Goal: Feedback & Contribution: Submit feedback/report problem

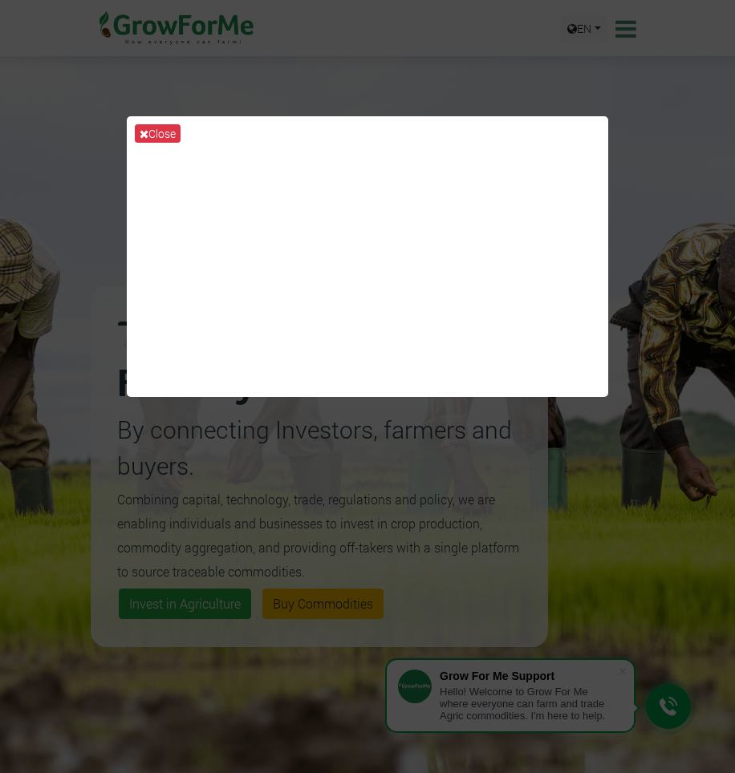
click at [669, 200] on div "Close" at bounding box center [367, 386] width 735 height 773
click at [472, 461] on div "Close" at bounding box center [367, 386] width 735 height 773
drag, startPoint x: 379, startPoint y: 518, endPoint x: 363, endPoint y: 395, distance: 124.6
click at [385, 485] on div "Close" at bounding box center [367, 386] width 735 height 773
click at [152, 132] on button "Close" at bounding box center [158, 133] width 46 height 18
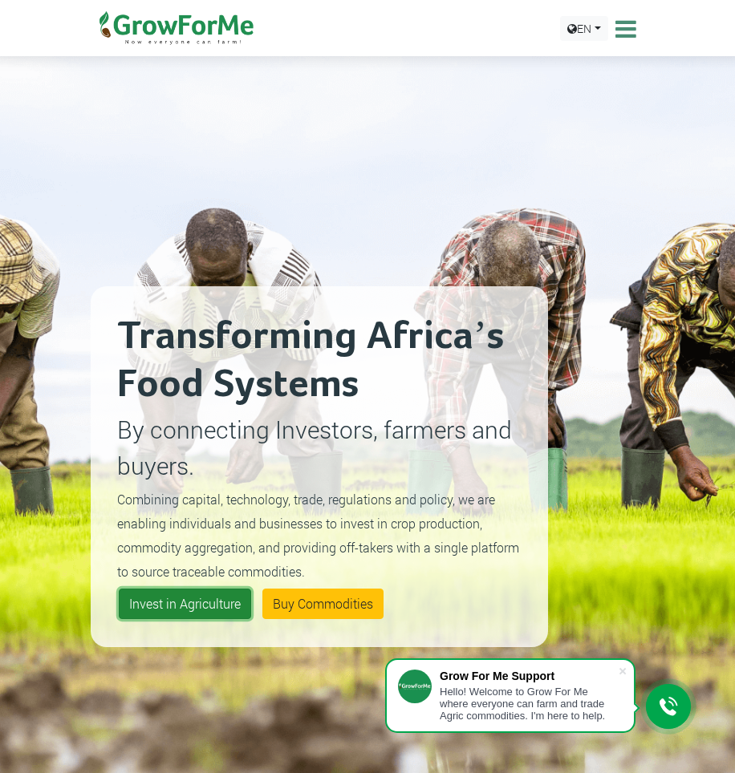
click at [232, 605] on link "Invest in Agriculture" at bounding box center [185, 604] width 132 height 30
click at [218, 604] on link "Invest in Agriculture" at bounding box center [185, 604] width 132 height 30
click at [219, 604] on link "Invest in Agriculture" at bounding box center [185, 604] width 132 height 30
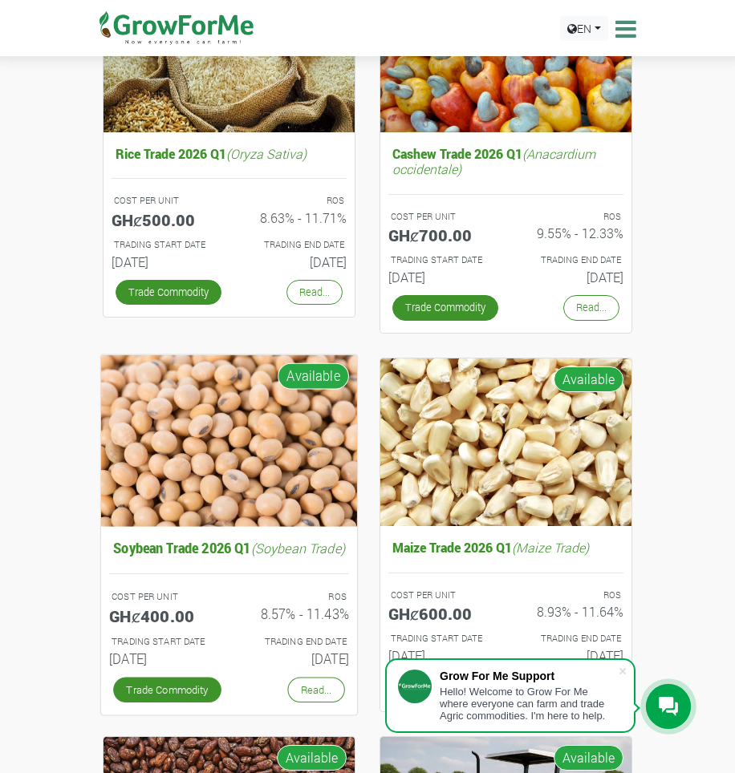
scroll to position [321, 0]
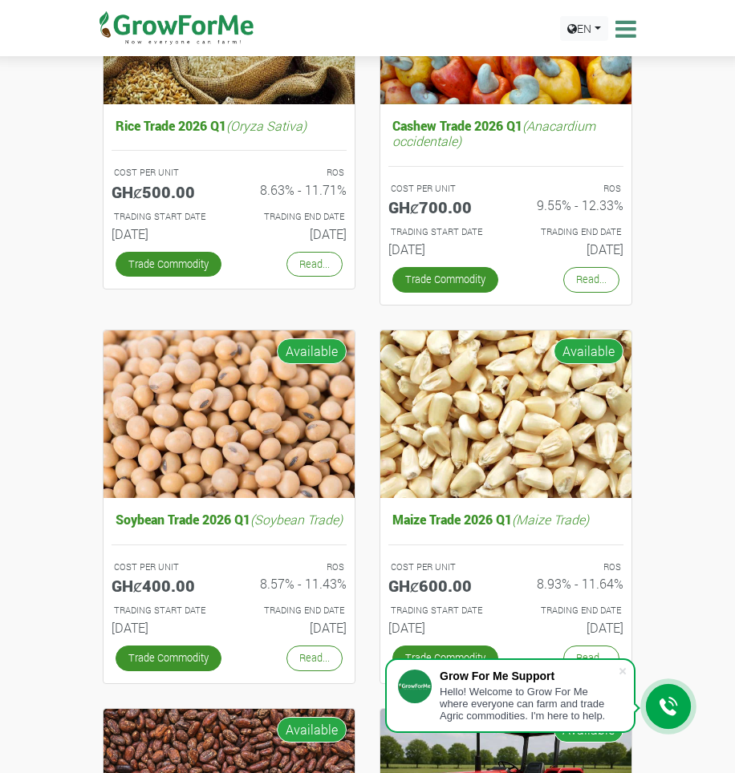
click at [656, 729] on div at bounding box center [668, 706] width 45 height 45
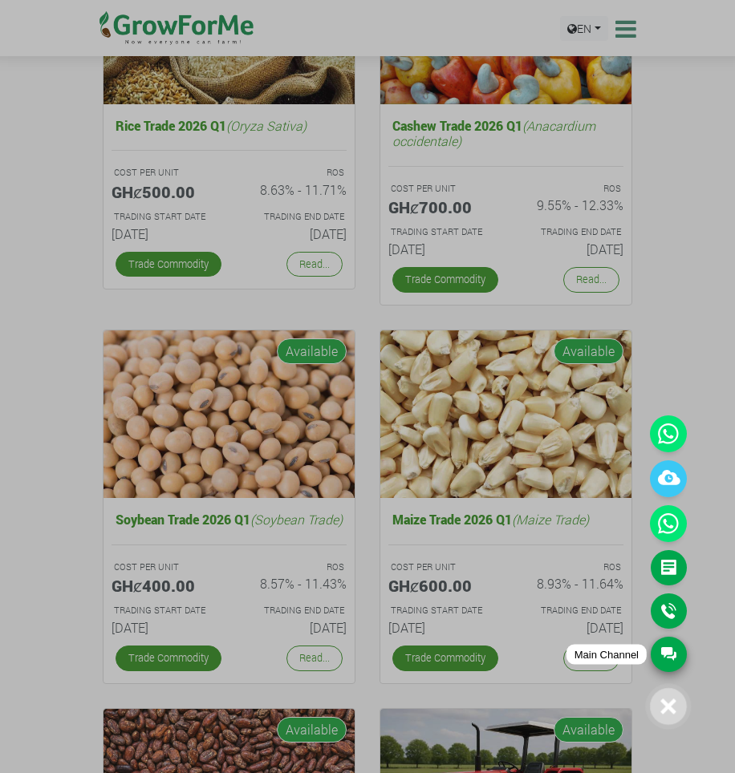
click at [674, 660] on link "Main Channel" at bounding box center [669, 654] width 36 height 35
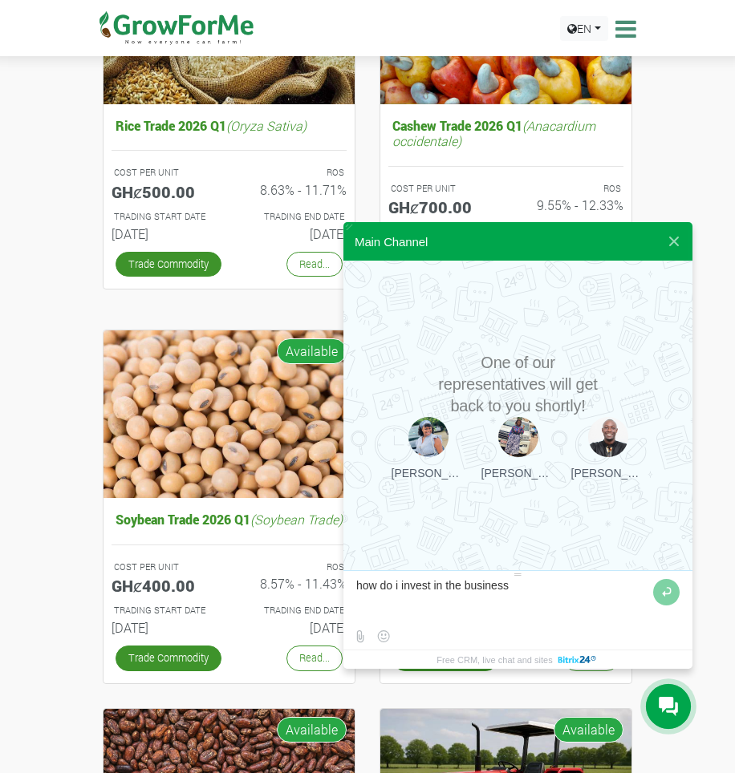
type textarea "how do i invest in the business"
click at [443, 435] on div at bounding box center [428, 437] width 40 height 40
click at [666, 599] on button at bounding box center [666, 592] width 26 height 26
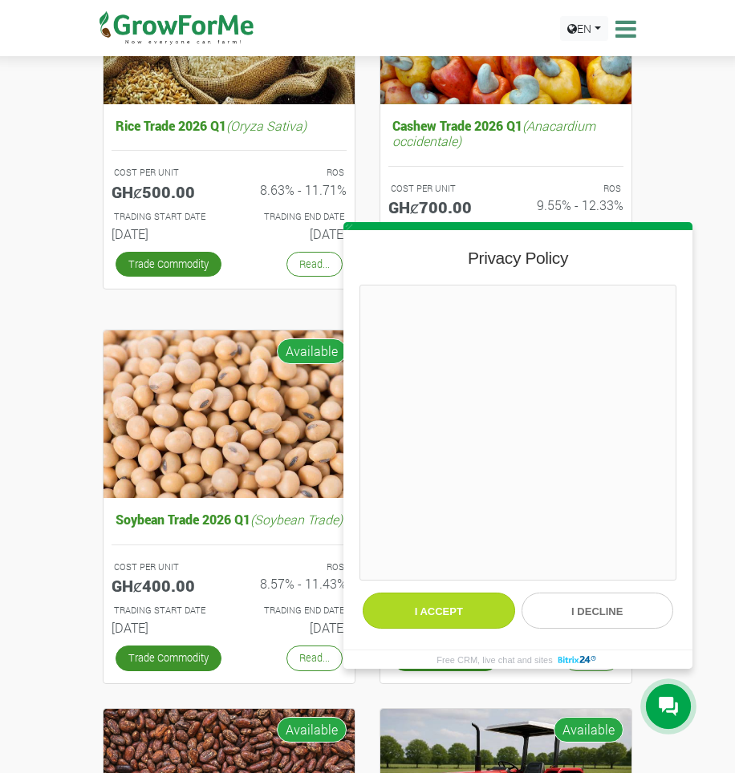
click at [431, 615] on button "I accept" at bounding box center [439, 611] width 152 height 36
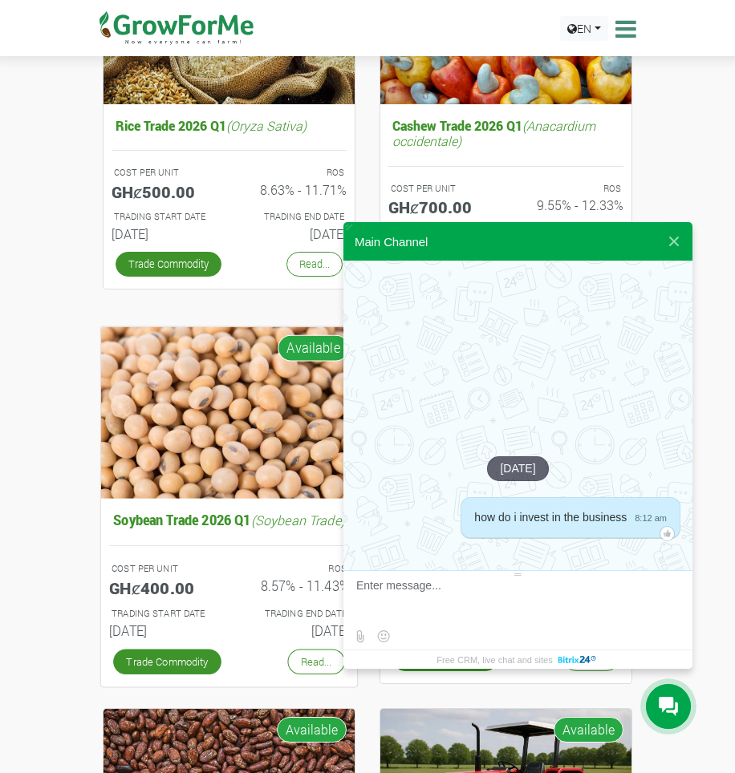
drag, startPoint x: 261, startPoint y: 436, endPoint x: 277, endPoint y: 433, distance: 16.2
click at [262, 436] on img at bounding box center [229, 413] width 256 height 172
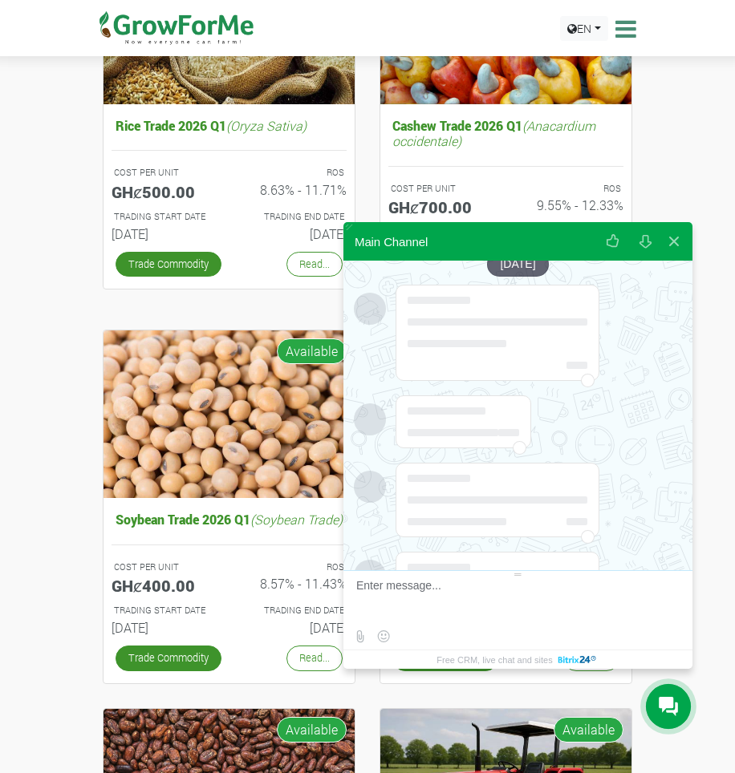
scroll to position [65, 0]
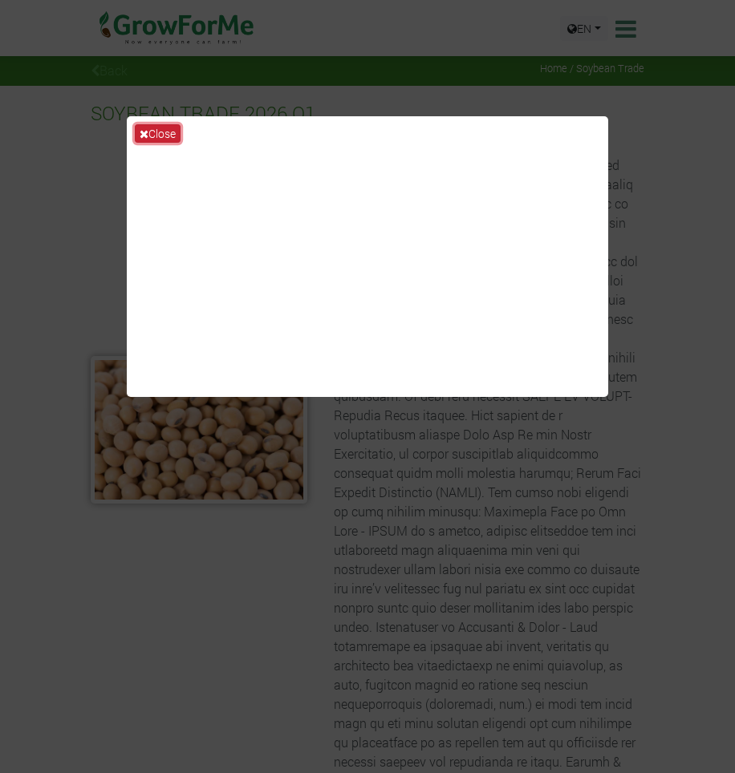
click at [177, 127] on button "Close" at bounding box center [158, 133] width 46 height 18
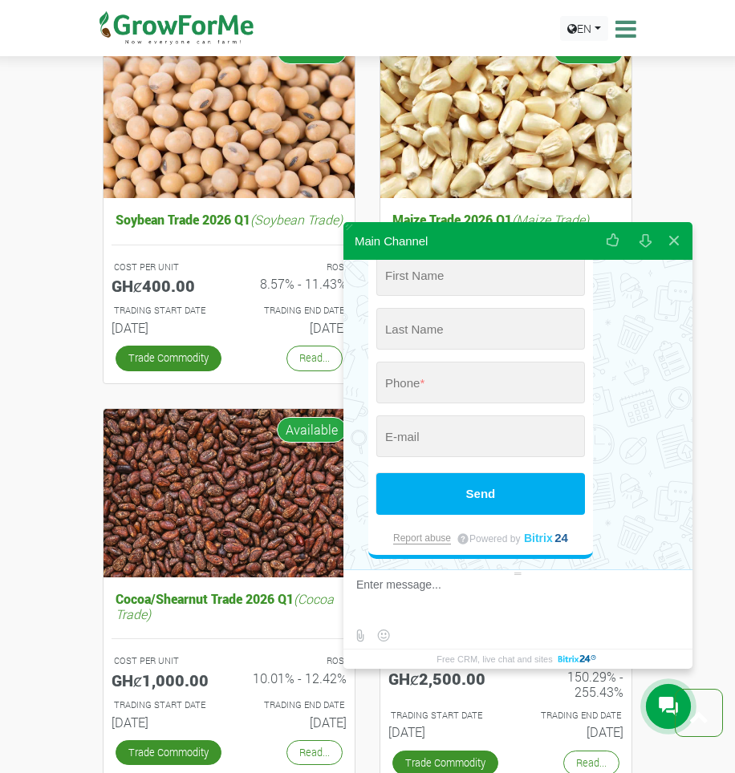
scroll to position [194, 0]
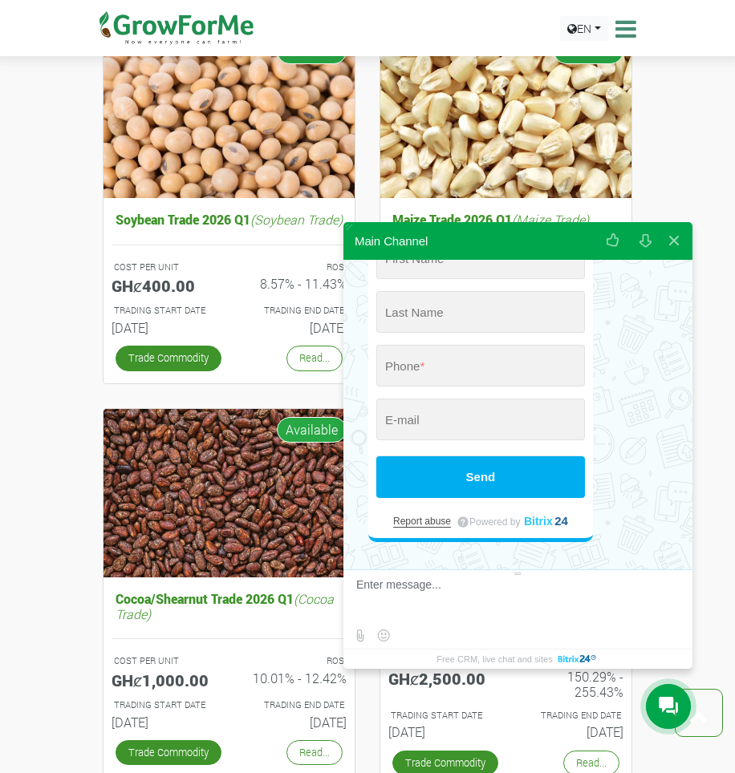
click at [415, 526] on link "Report abuse" at bounding box center [422, 522] width 58 height 12
click at [452, 584] on textarea at bounding box center [515, 599] width 319 height 43
type textarea "wat er"
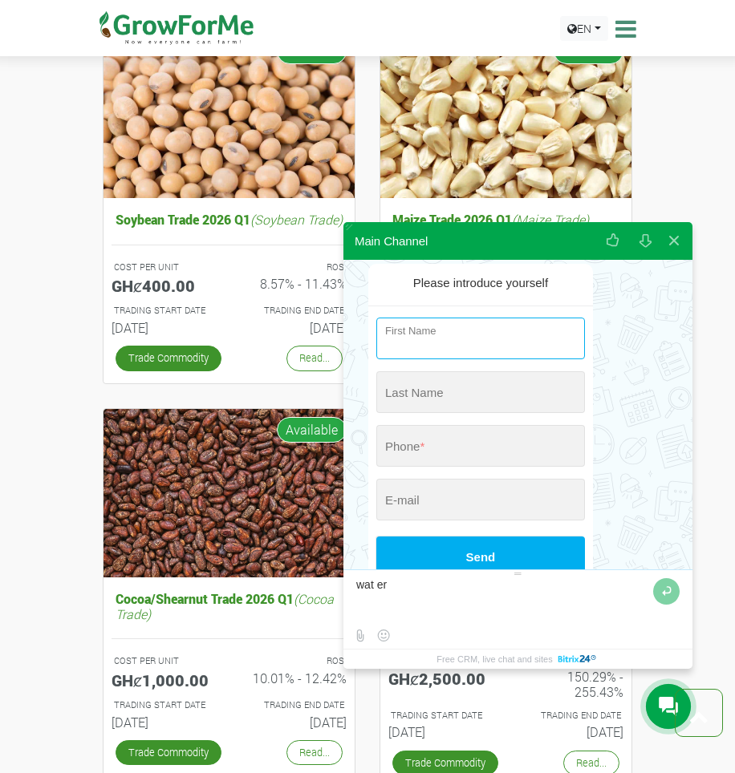
click at [440, 327] on input "string" at bounding box center [480, 339] width 209 height 42
type input "Bless"
click at [376, 537] on button "Send" at bounding box center [480, 558] width 209 height 42
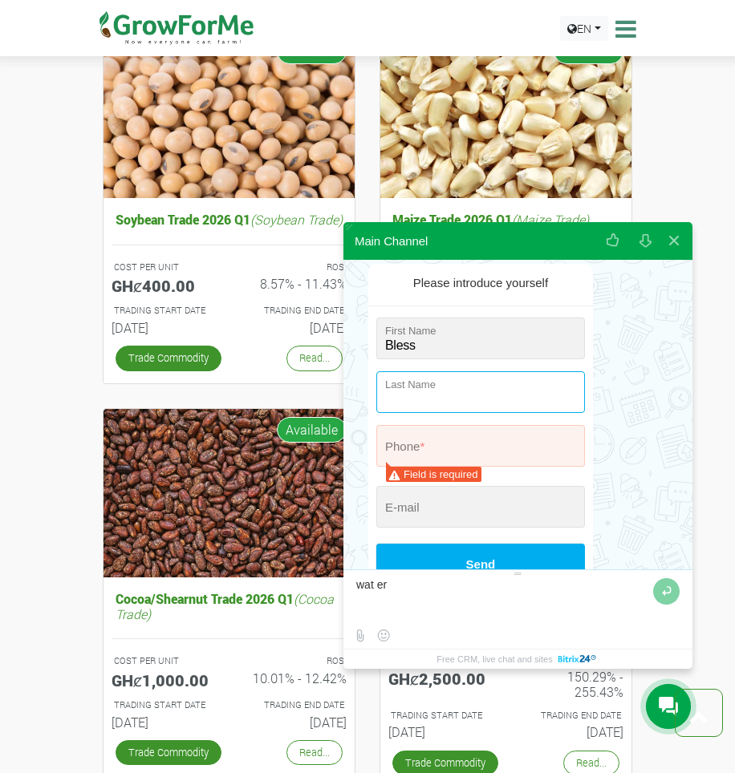
click at [435, 396] on input "string" at bounding box center [480, 392] width 209 height 42
type input "Scuba"
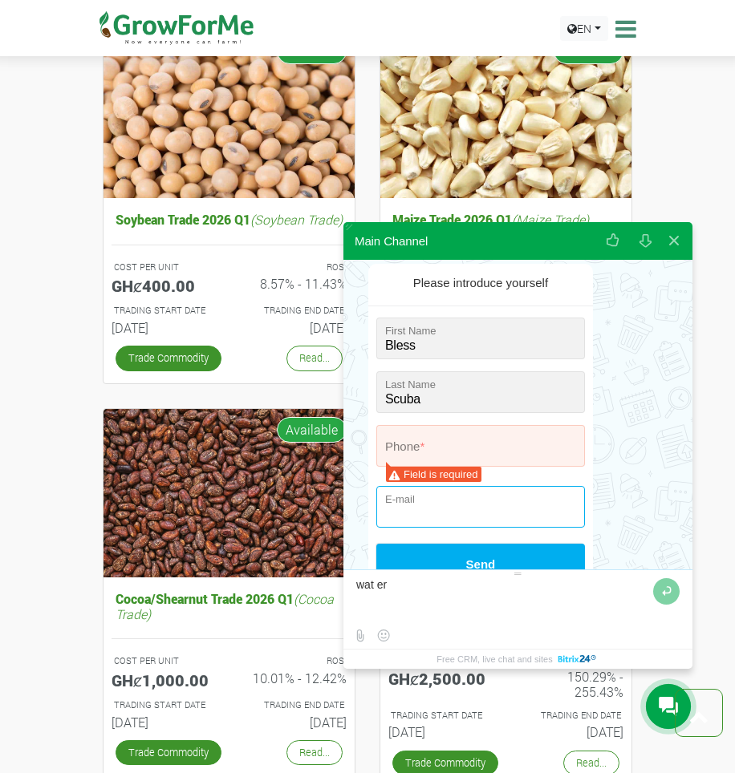
click at [414, 511] on input "email" at bounding box center [480, 507] width 209 height 42
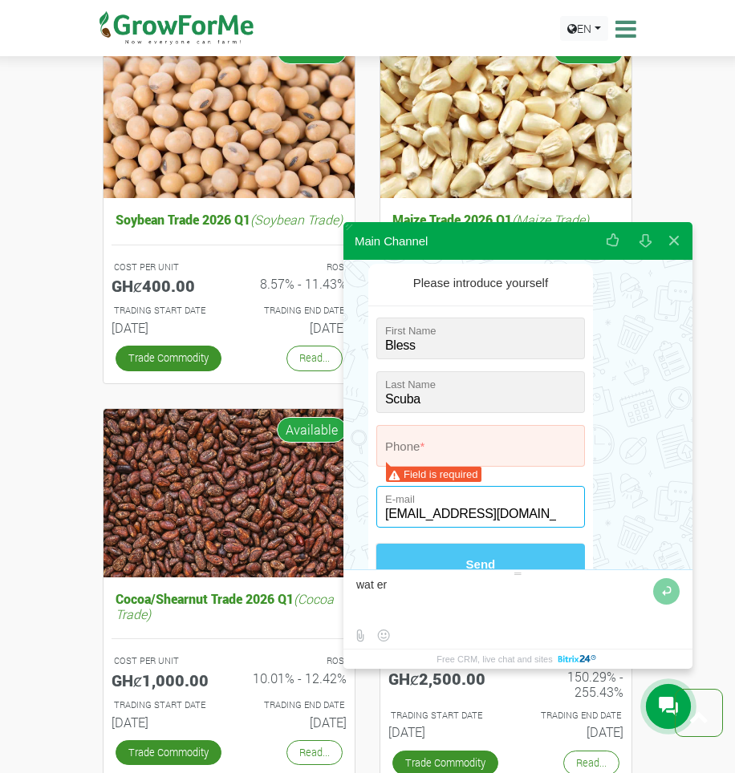
type input "[EMAIL_ADDRESS][DOMAIN_NAME]"
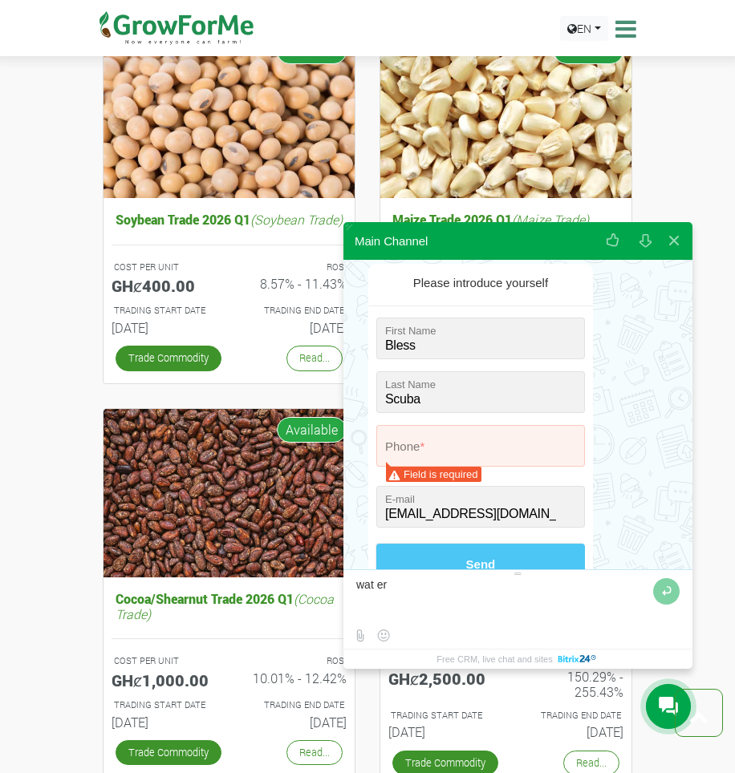
click at [488, 562] on button "Send" at bounding box center [480, 565] width 209 height 42
click at [469, 562] on button "Send" at bounding box center [480, 565] width 209 height 42
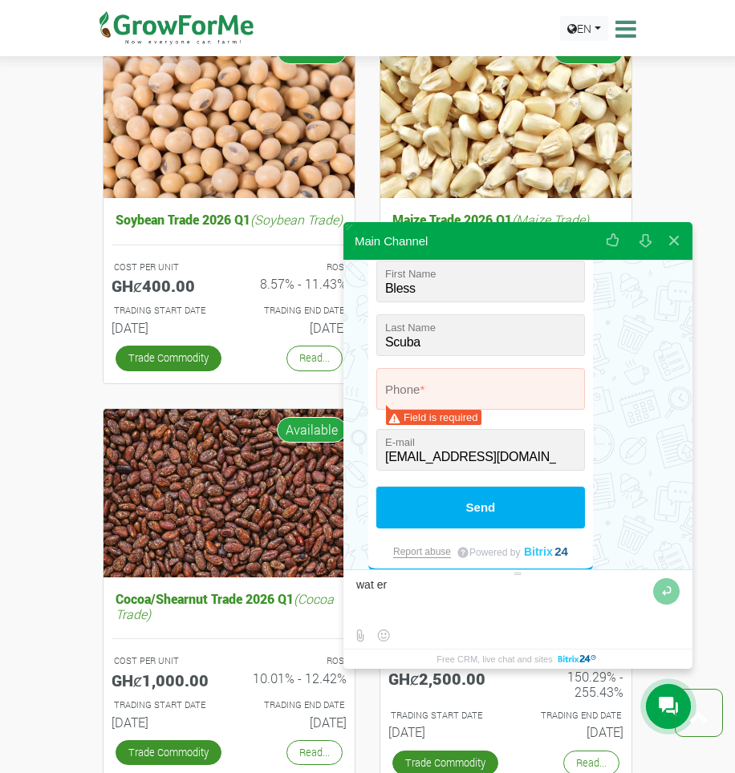
scroll to position [201, 0]
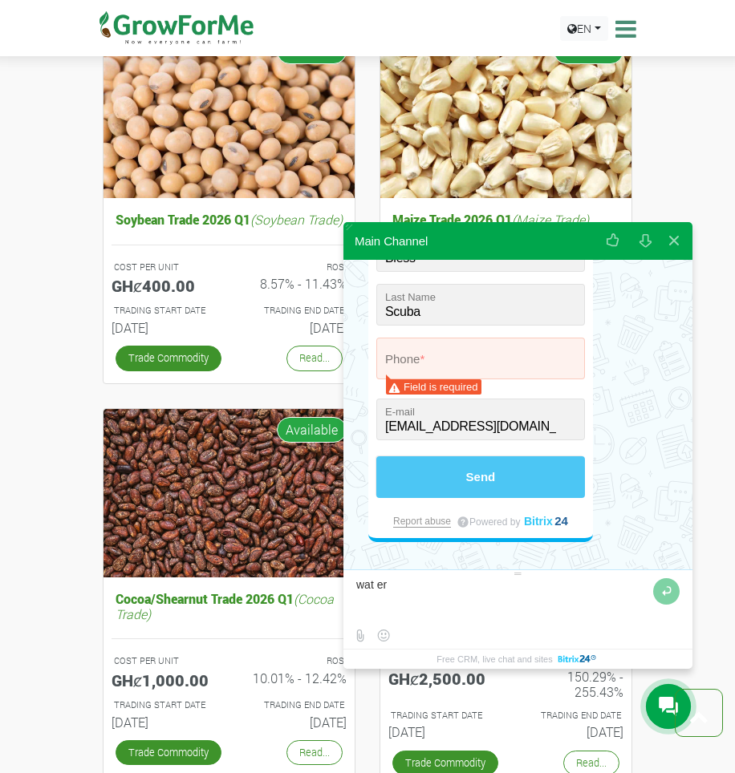
click at [504, 485] on button "Send" at bounding box center [480, 477] width 209 height 42
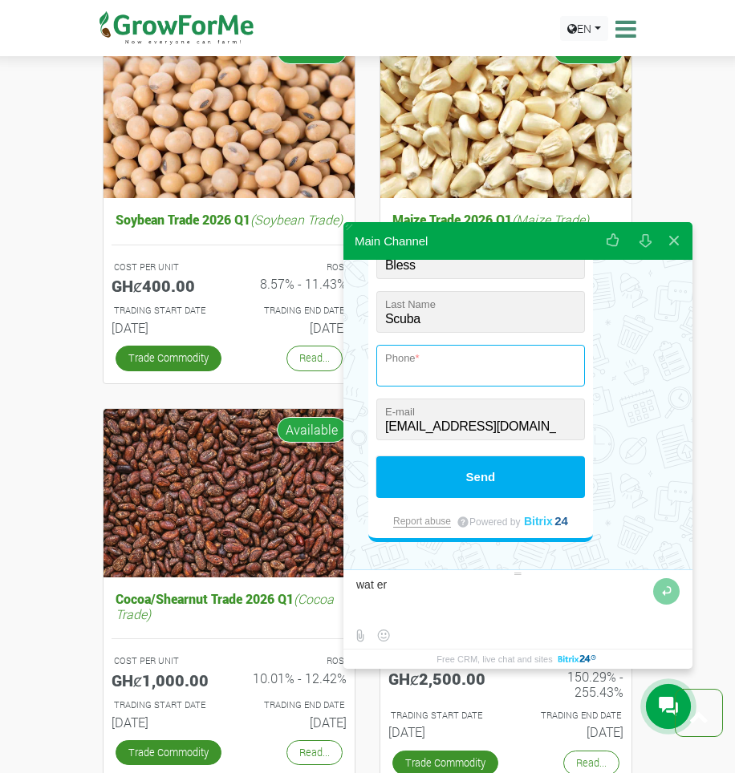
click at [429, 351] on input "tel" at bounding box center [480, 366] width 209 height 42
click at [405, 373] on input "+0 (554) 128-021" at bounding box center [480, 366] width 209 height 42
click at [399, 375] on input "+0 (554) 128-021" at bounding box center [480, 366] width 209 height 42
type input "+"
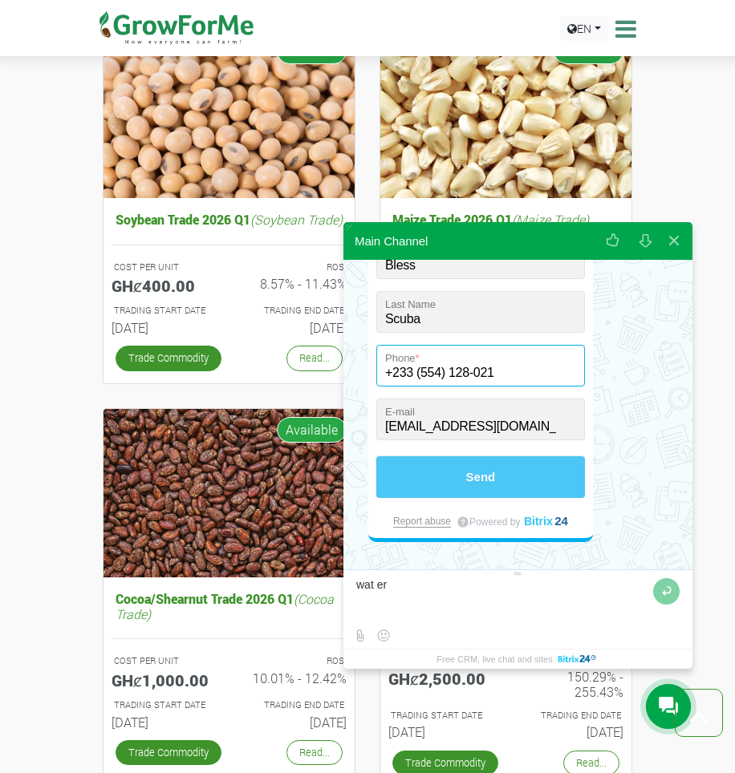
type input "+233 (554) 128-021"
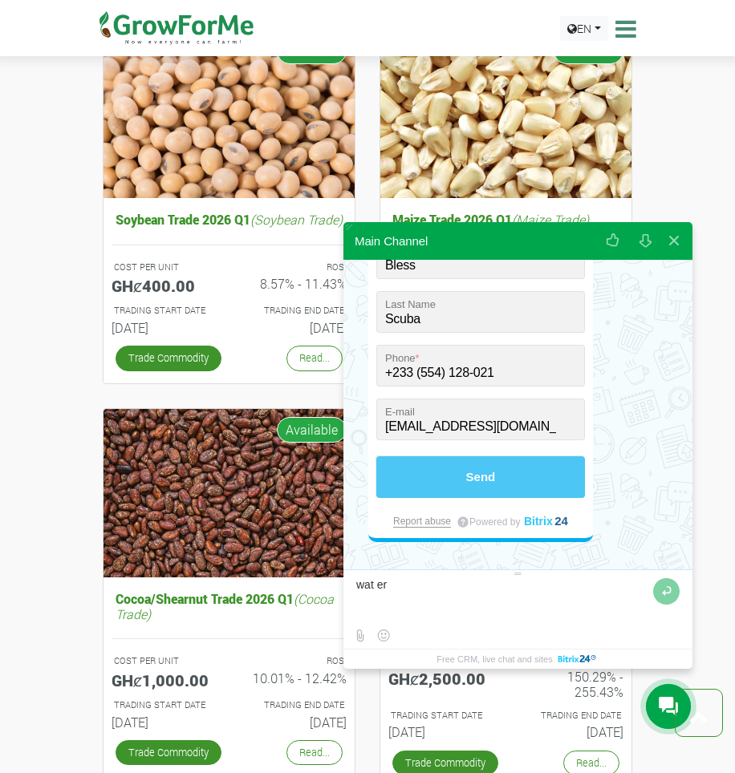
click at [535, 483] on button "Send" at bounding box center [480, 477] width 209 height 42
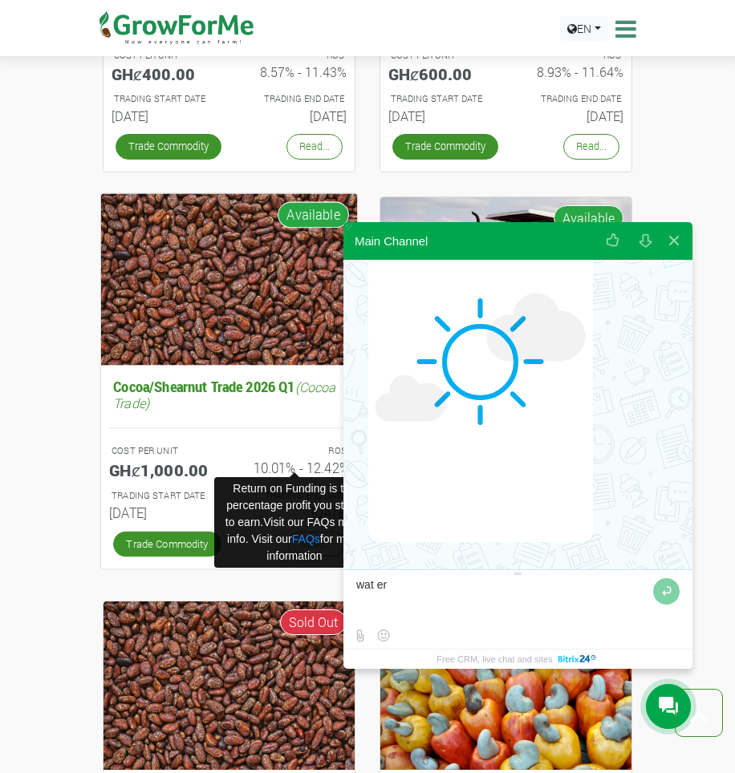
scroll to position [862, 0]
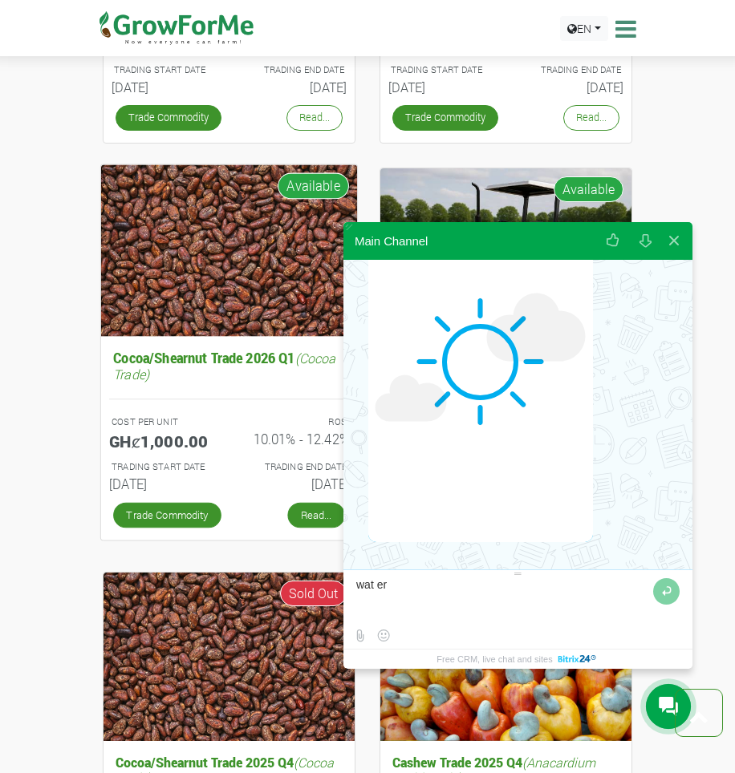
click at [309, 525] on link "Read..." at bounding box center [315, 515] width 57 height 26
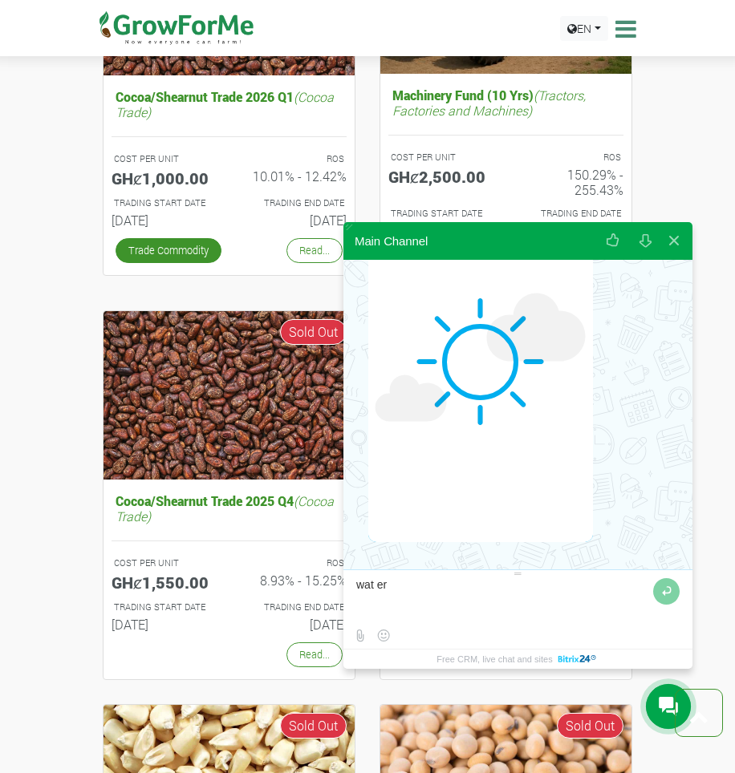
scroll to position [1183, 0]
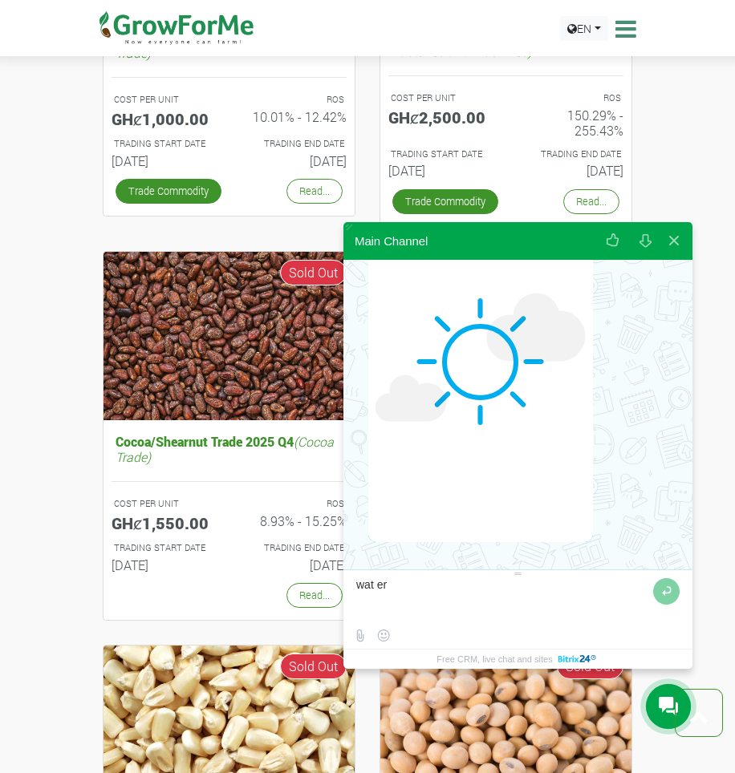
click at [405, 598] on textarea at bounding box center [502, 599] width 293 height 43
type textarea "w"
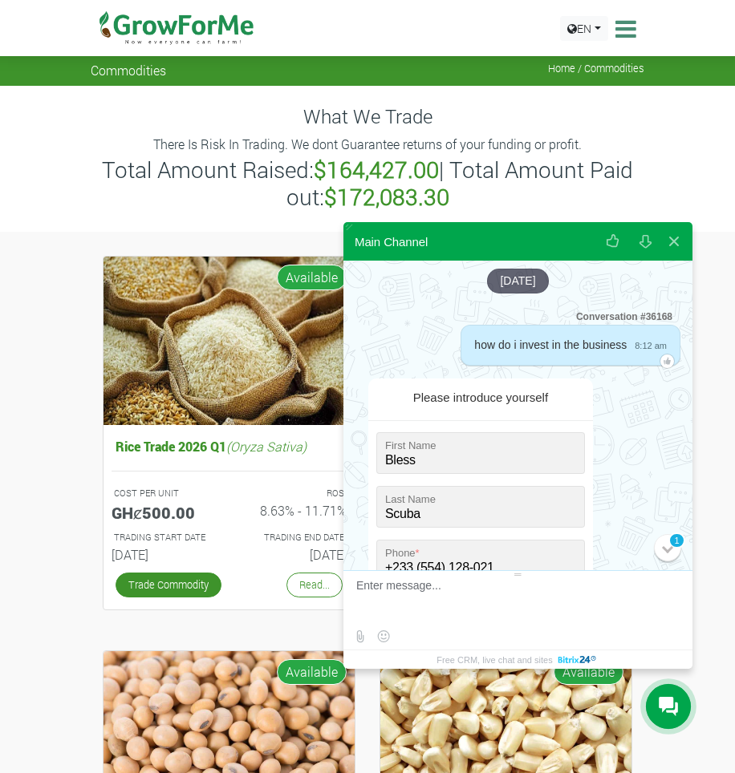
scroll to position [467, 0]
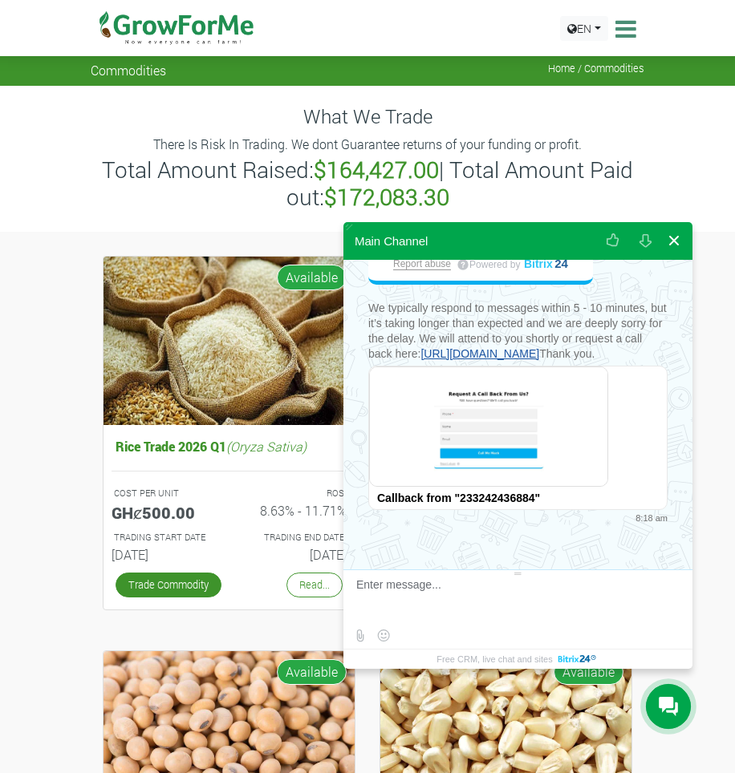
click at [681, 247] on button at bounding box center [673, 240] width 29 height 39
